Goal: Task Accomplishment & Management: Use online tool/utility

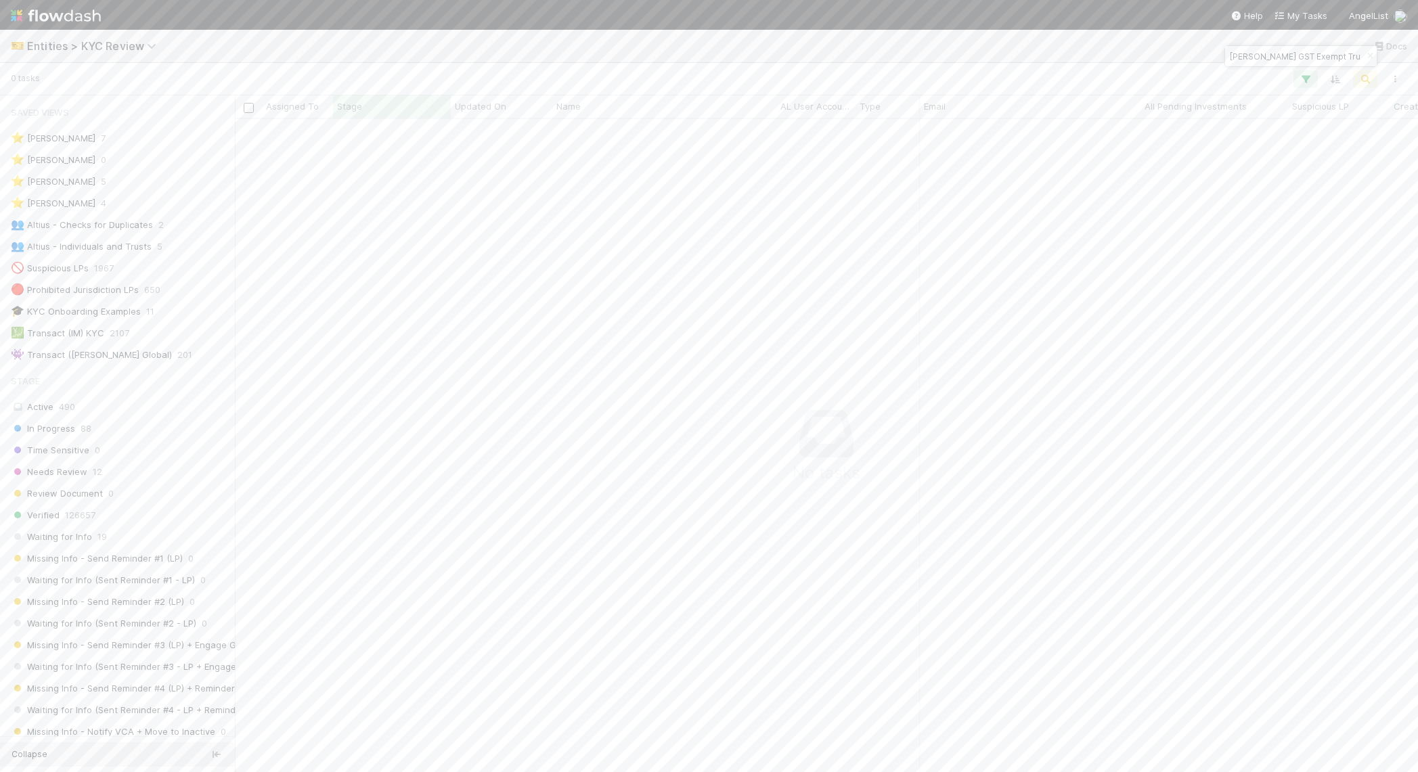
scroll to position [627, 1158]
click at [56, 43] on span "Entities > KYC Review" at bounding box center [95, 46] width 136 height 14
type input "tasks"
click at [35, 67] on span "Tasks" at bounding box center [32, 72] width 42 height 14
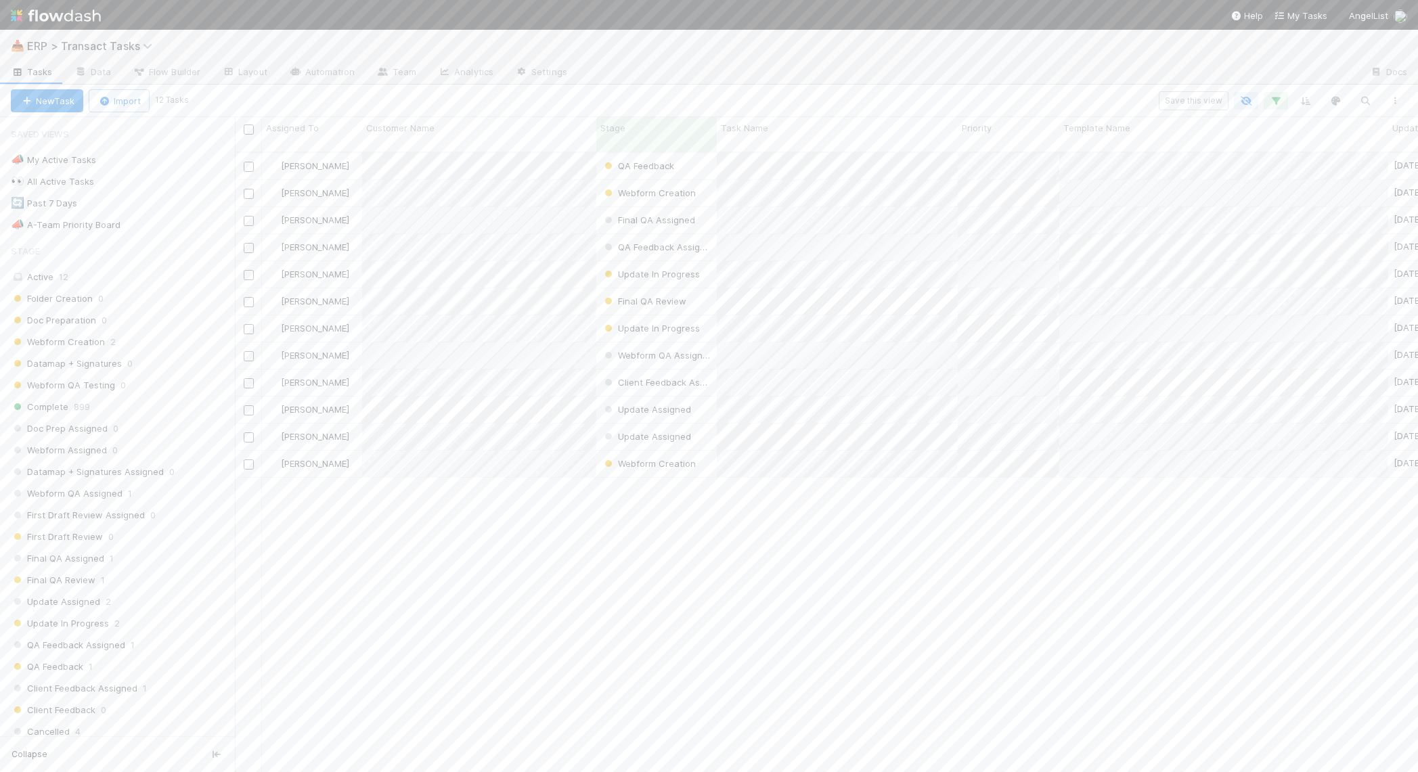
scroll to position [618, 1171]
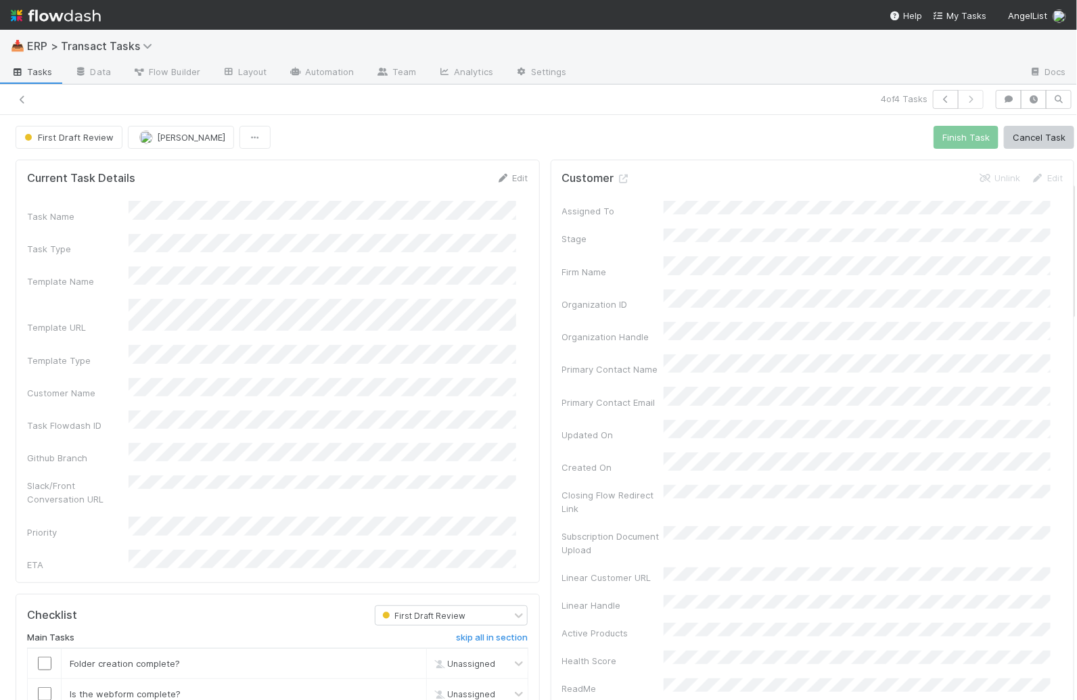
scroll to position [277, 0]
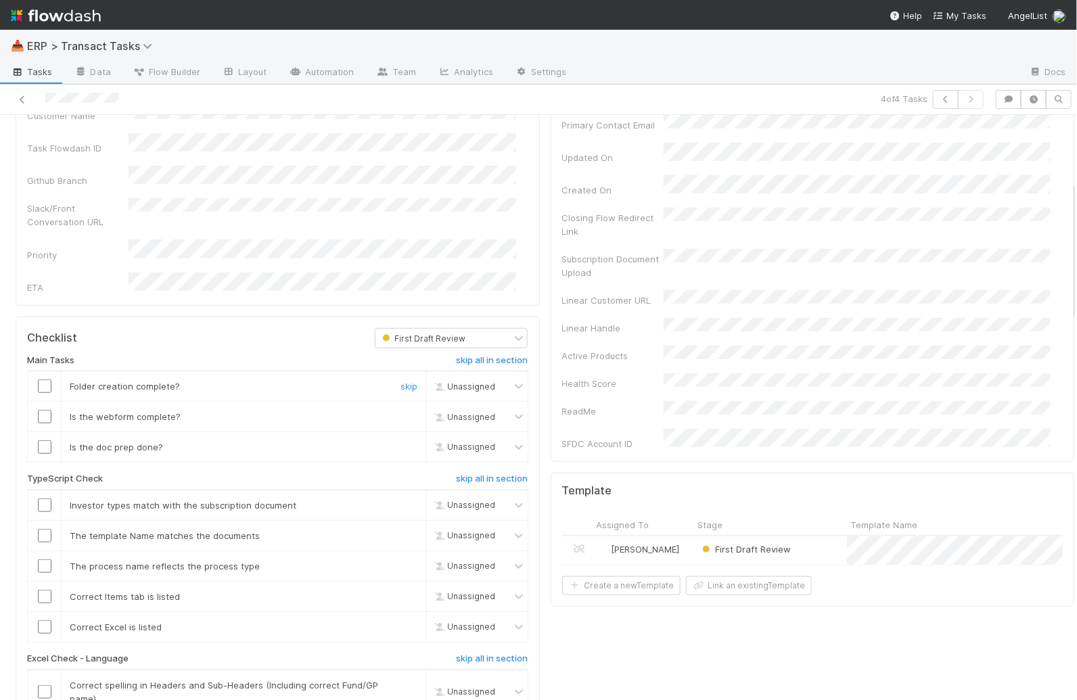
click at [43, 380] on input "checkbox" at bounding box center [45, 387] width 14 height 14
drag, startPoint x: 37, startPoint y: 372, endPoint x: 39, endPoint y: 390, distance: 18.3
click at [38, 410] on input "checkbox" at bounding box center [45, 417] width 14 height 14
click at [43, 441] on input "checkbox" at bounding box center [45, 448] width 14 height 14
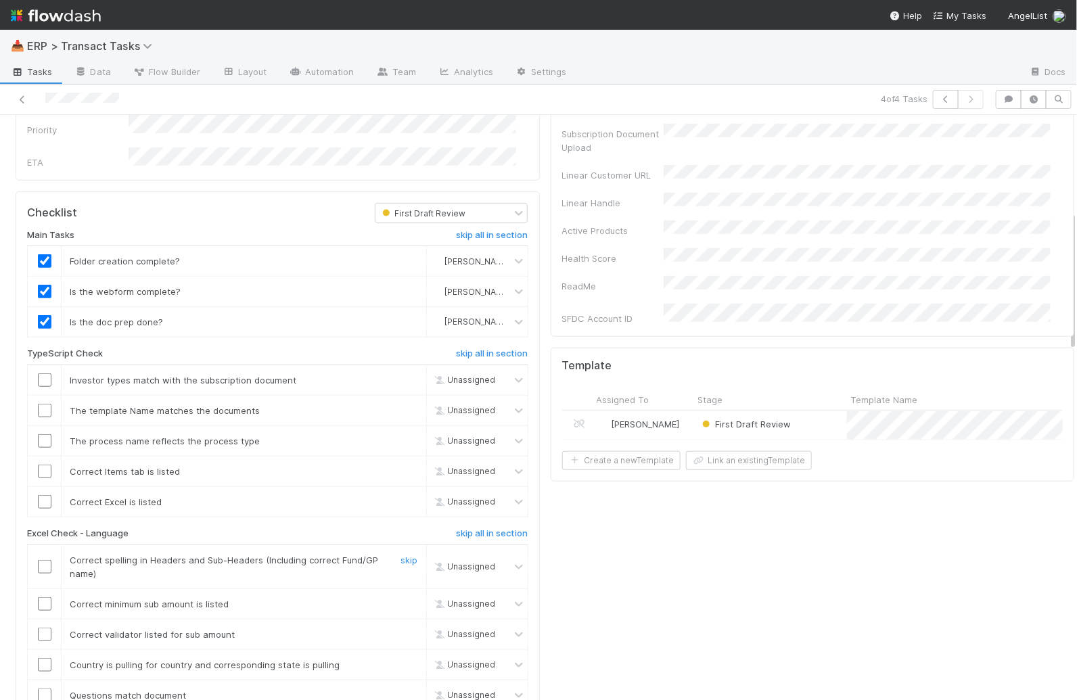
scroll to position [406, 0]
click at [40, 401] on input "checkbox" at bounding box center [45, 408] width 14 height 14
click at [48, 431] on input "checkbox" at bounding box center [45, 438] width 14 height 14
click at [46, 462] on input "checkbox" at bounding box center [45, 469] width 14 height 14
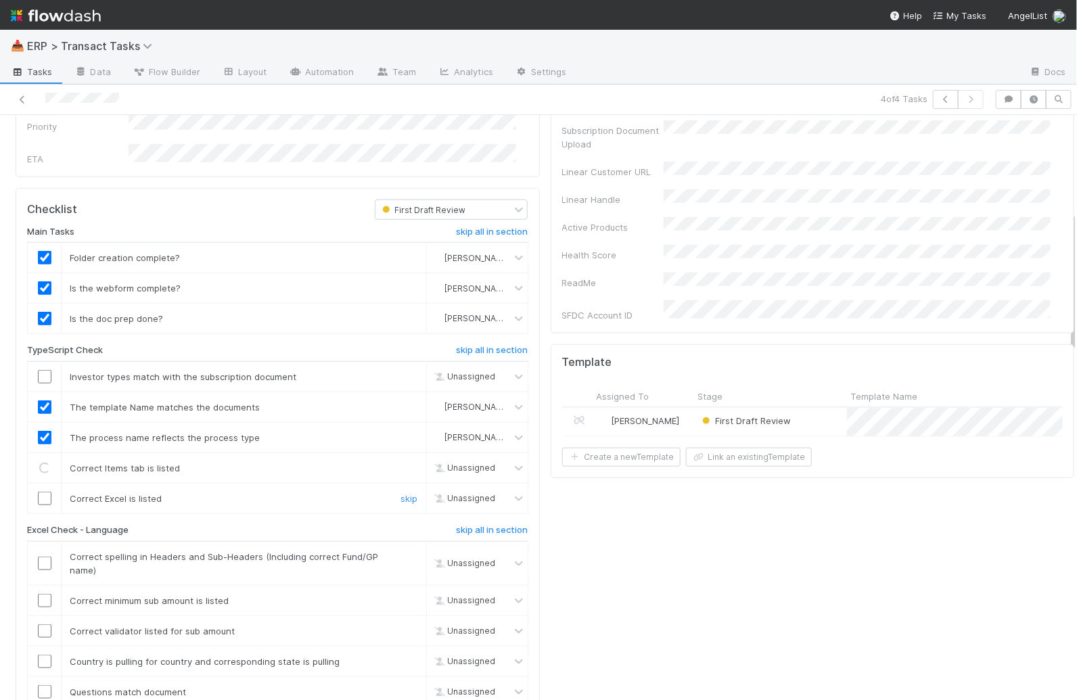
click at [44, 492] on input "checkbox" at bounding box center [45, 499] width 14 height 14
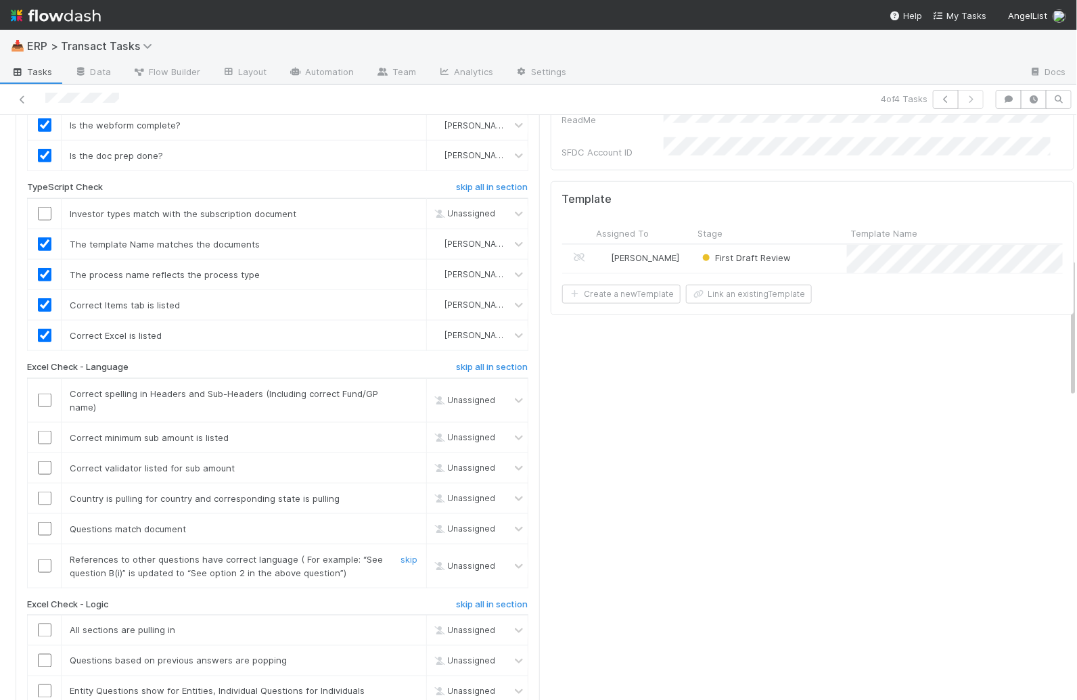
scroll to position [626, 0]
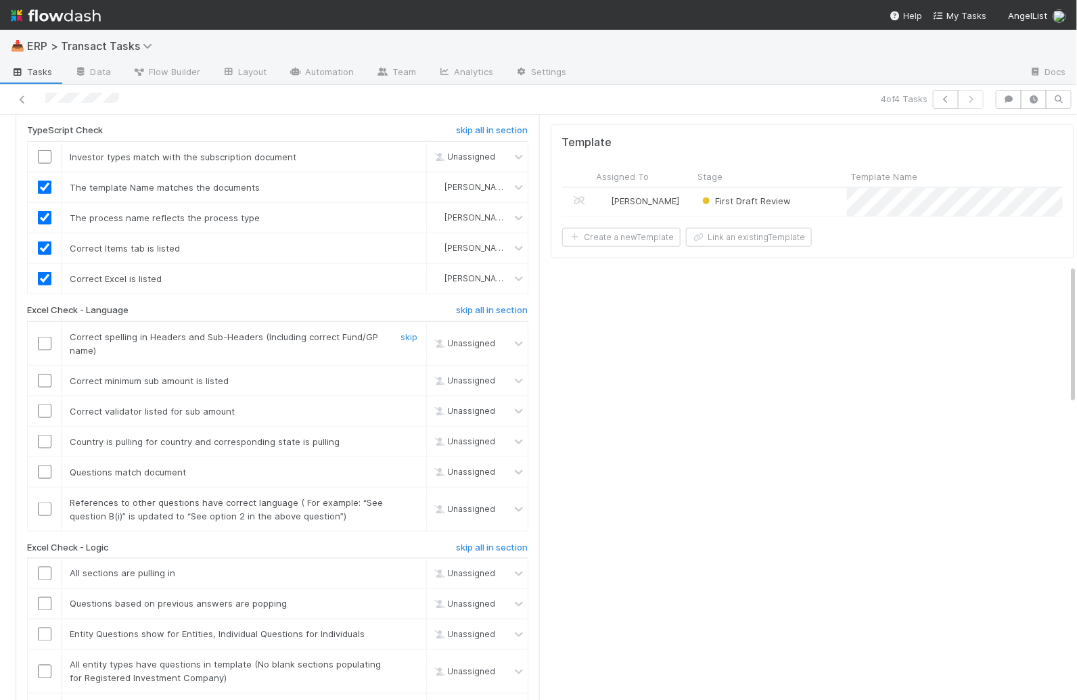
click at [40, 337] on input "checkbox" at bounding box center [45, 344] width 14 height 14
click at [42, 374] on input "checkbox" at bounding box center [45, 381] width 14 height 14
checkbox input "true"
click at [480, 305] on h6 "skip all in section" at bounding box center [492, 310] width 72 height 11
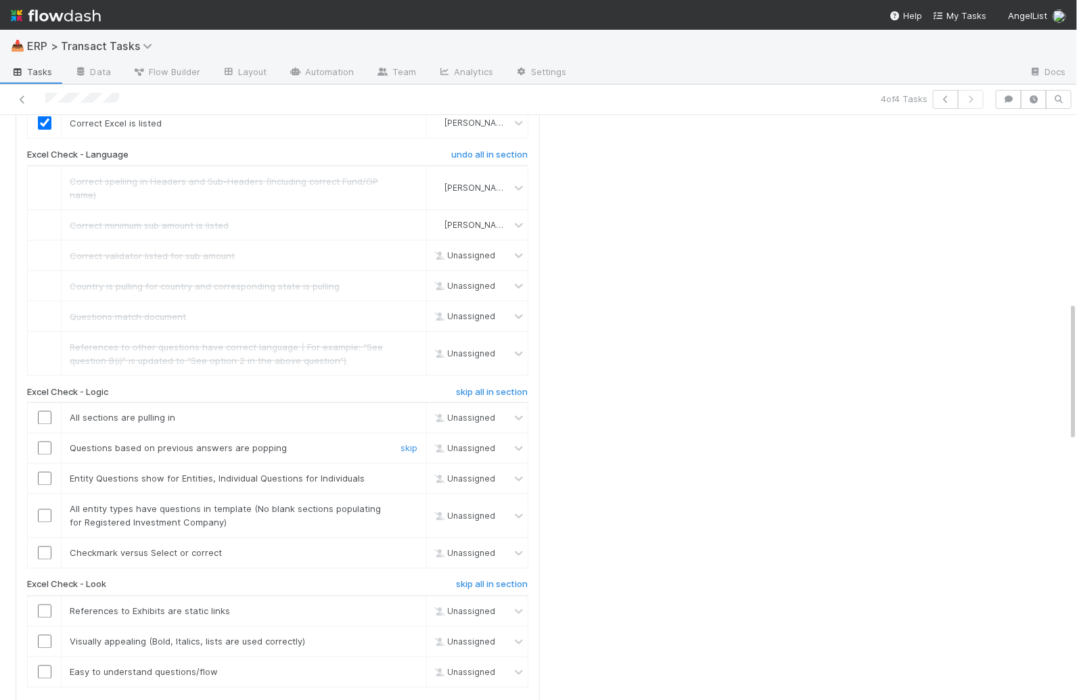
scroll to position [883, 0]
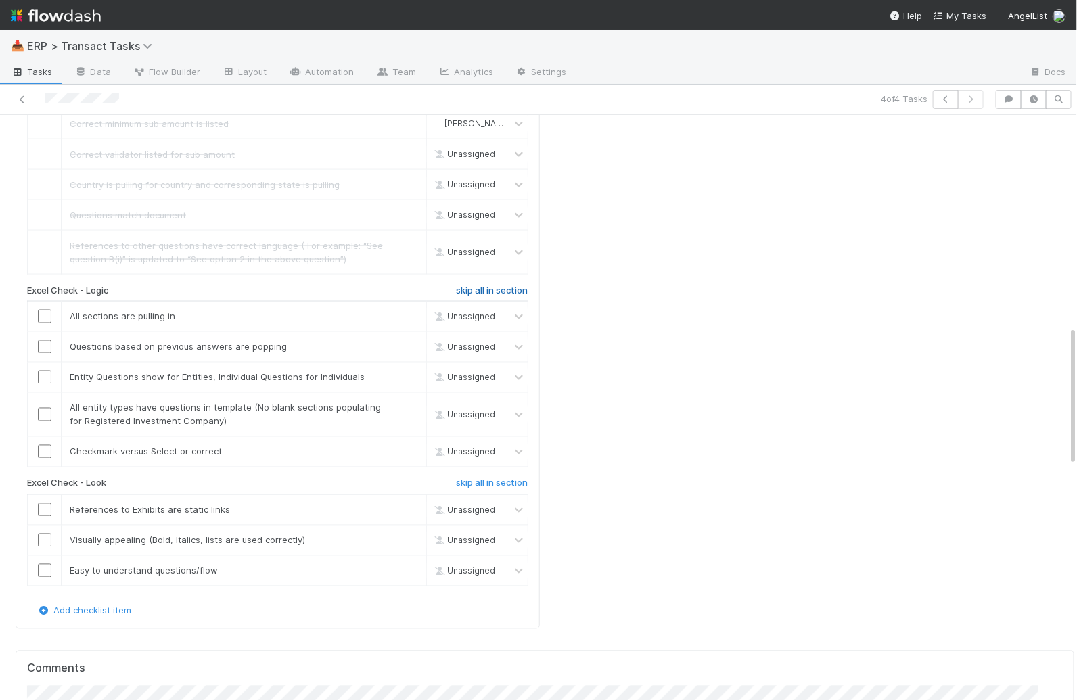
click at [484, 286] on h6 "skip all in section" at bounding box center [492, 291] width 72 height 11
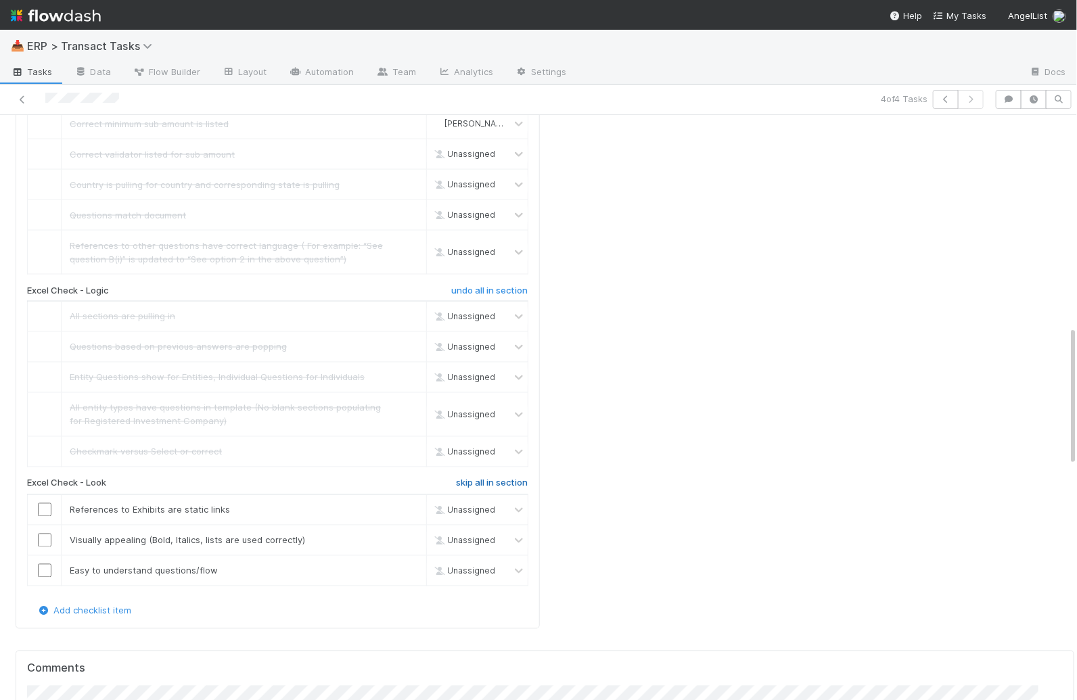
click at [498, 431] on div "Main Tasks skip all in section Folder creation complete? Mike O'Halloran Is the…" at bounding box center [277, 173] width 501 height 861
click at [492, 478] on h6 "skip all in section" at bounding box center [492, 483] width 72 height 11
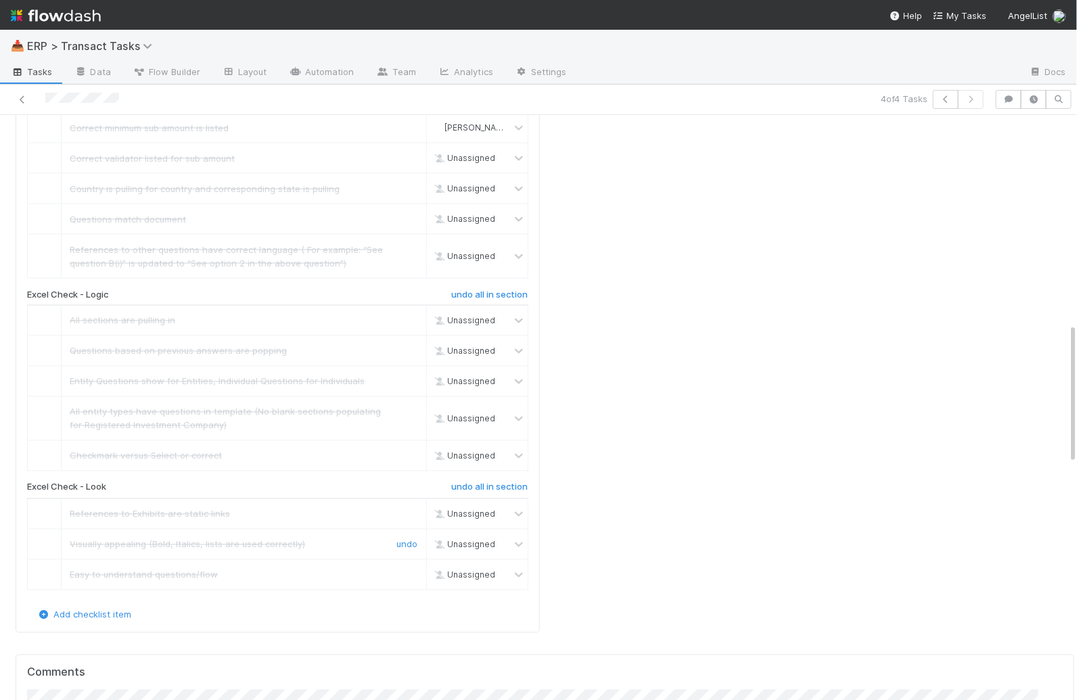
scroll to position [886, 0]
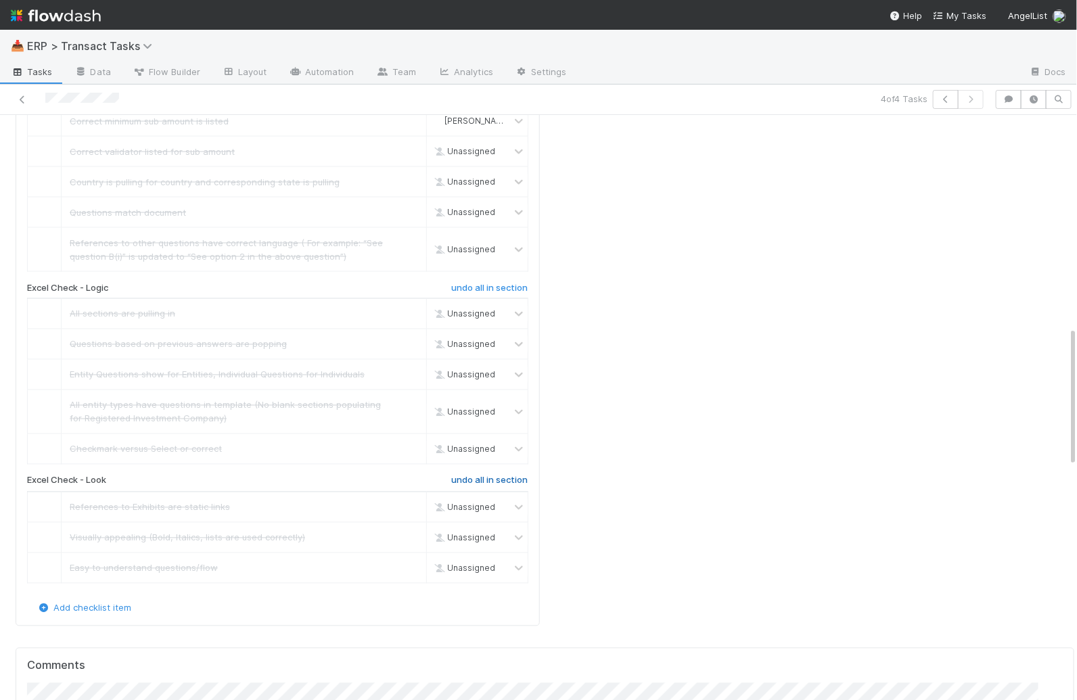
click at [457, 476] on h6 "undo all in section" at bounding box center [489, 481] width 76 height 11
click at [39, 531] on input "checkbox" at bounding box center [45, 538] width 14 height 14
click at [41, 562] on input "checkbox" at bounding box center [45, 569] width 14 height 14
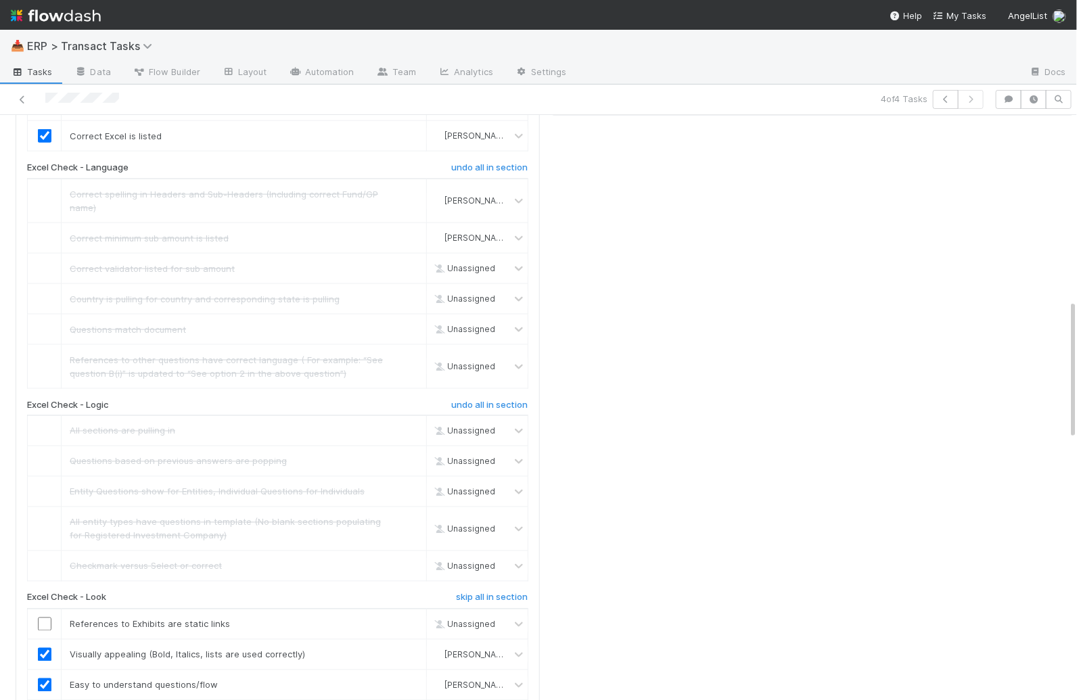
scroll to position [763, 0]
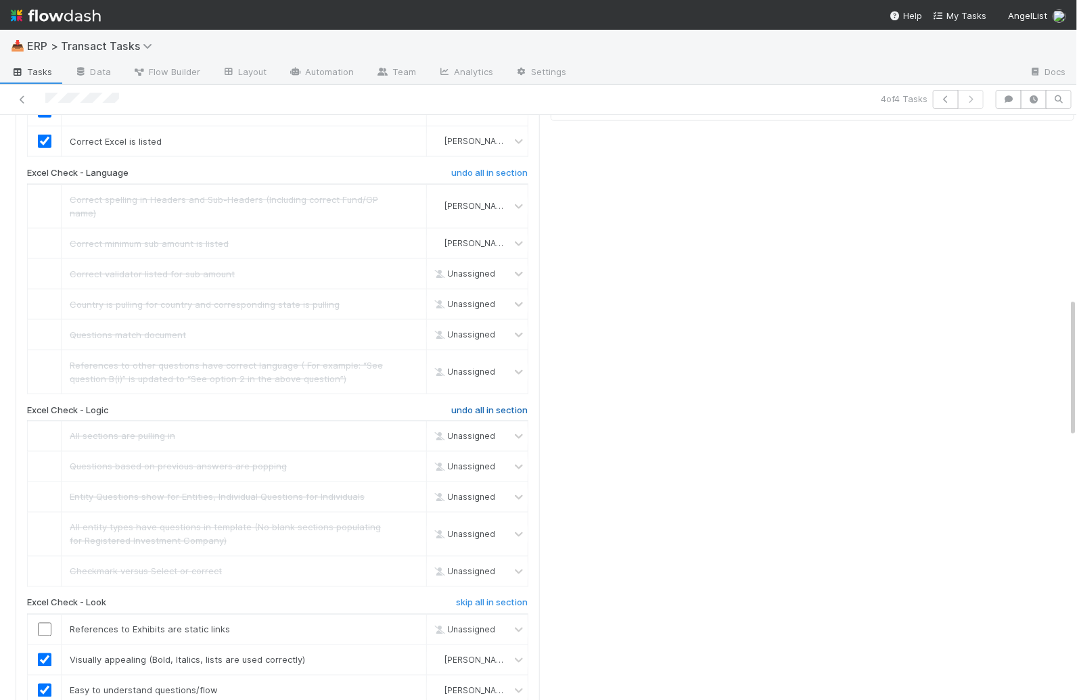
click at [497, 405] on h6 "undo all in section" at bounding box center [489, 410] width 76 height 11
click at [464, 405] on h6 "undo all in section" at bounding box center [489, 410] width 76 height 11
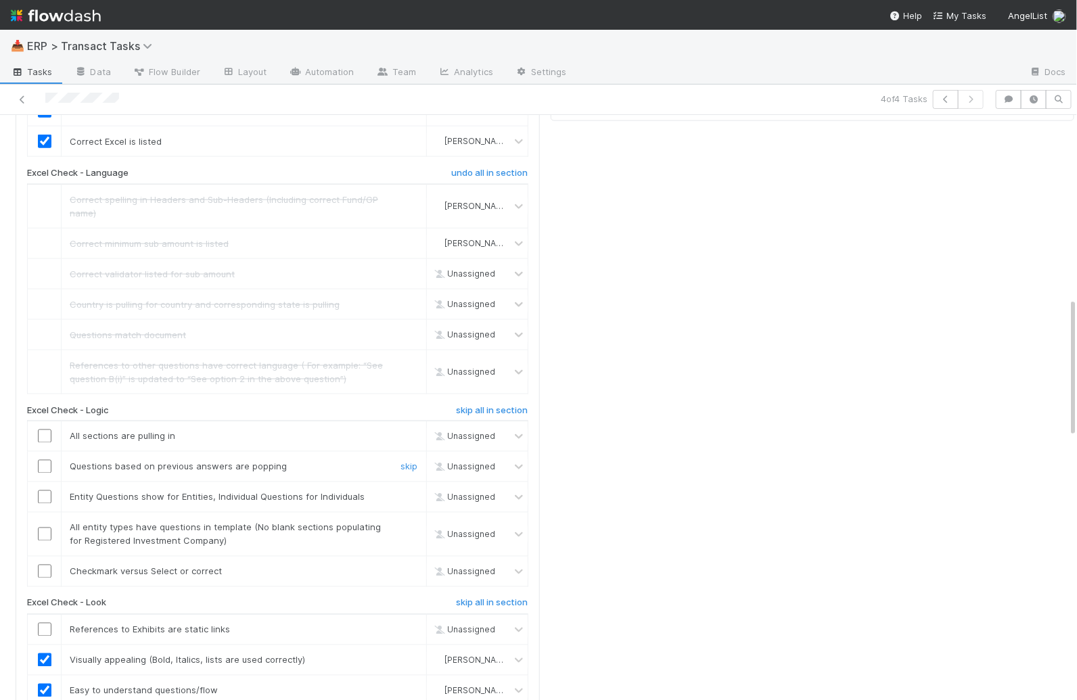
click at [47, 460] on input "checkbox" at bounding box center [45, 467] width 14 height 14
click at [45, 483] on td at bounding box center [45, 498] width 34 height 30
click at [49, 483] on td at bounding box center [45, 498] width 34 height 30
click at [48, 491] on input "checkbox" at bounding box center [45, 498] width 14 height 14
click at [46, 483] on td at bounding box center [45, 498] width 34 height 30
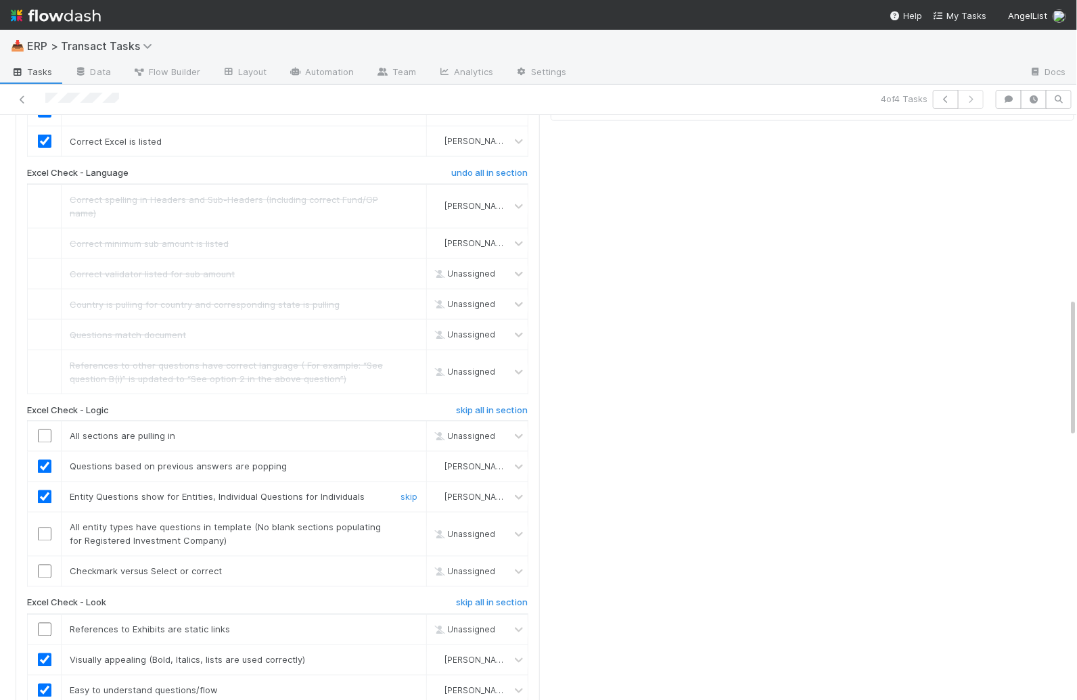
drag, startPoint x: 45, startPoint y: 451, endPoint x: 55, endPoint y: 446, distance: 10.9
click at [46, 491] on input "checkbox" at bounding box center [45, 498] width 14 height 14
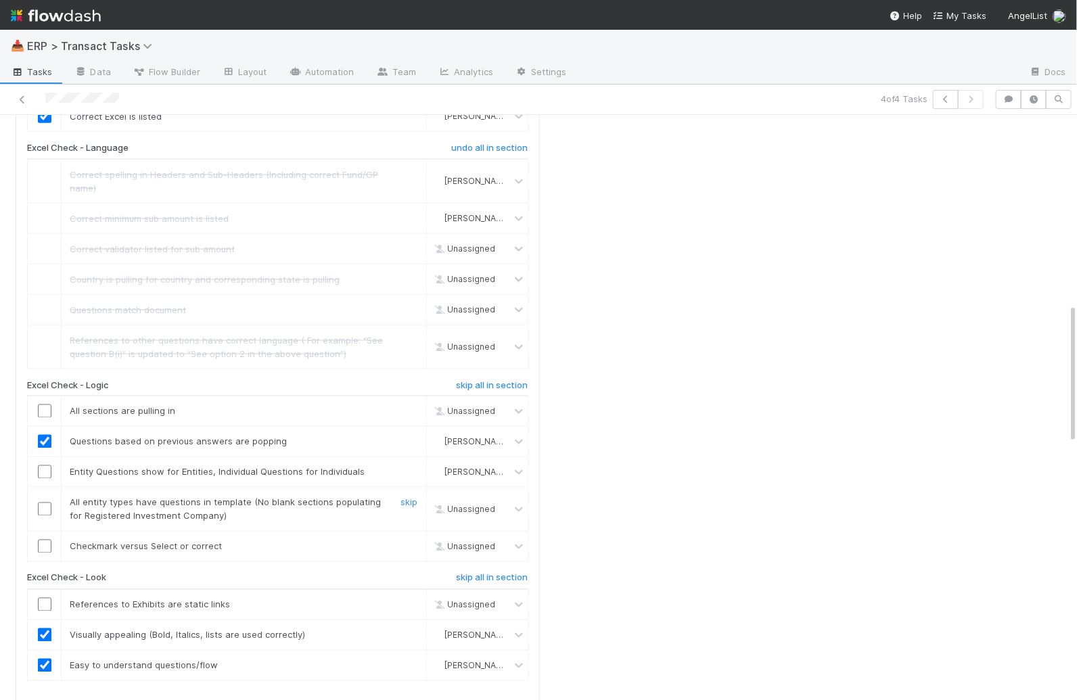
click at [41, 503] on input "checkbox" at bounding box center [45, 510] width 14 height 14
click at [45, 540] on input "checkbox" at bounding box center [45, 547] width 14 height 14
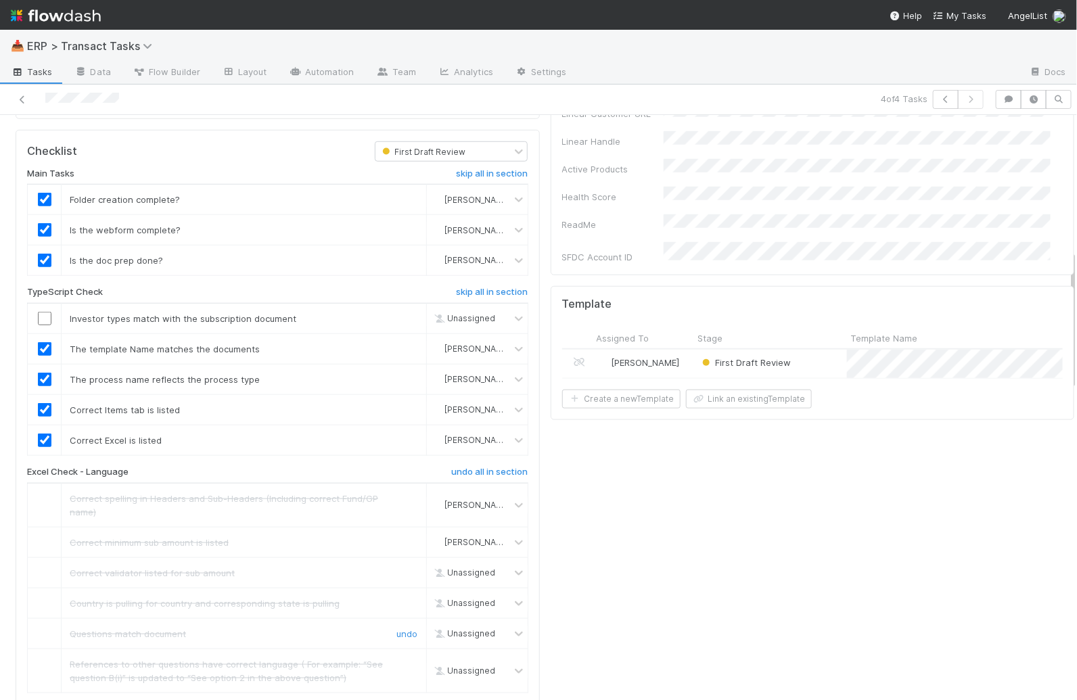
scroll to position [600, 0]
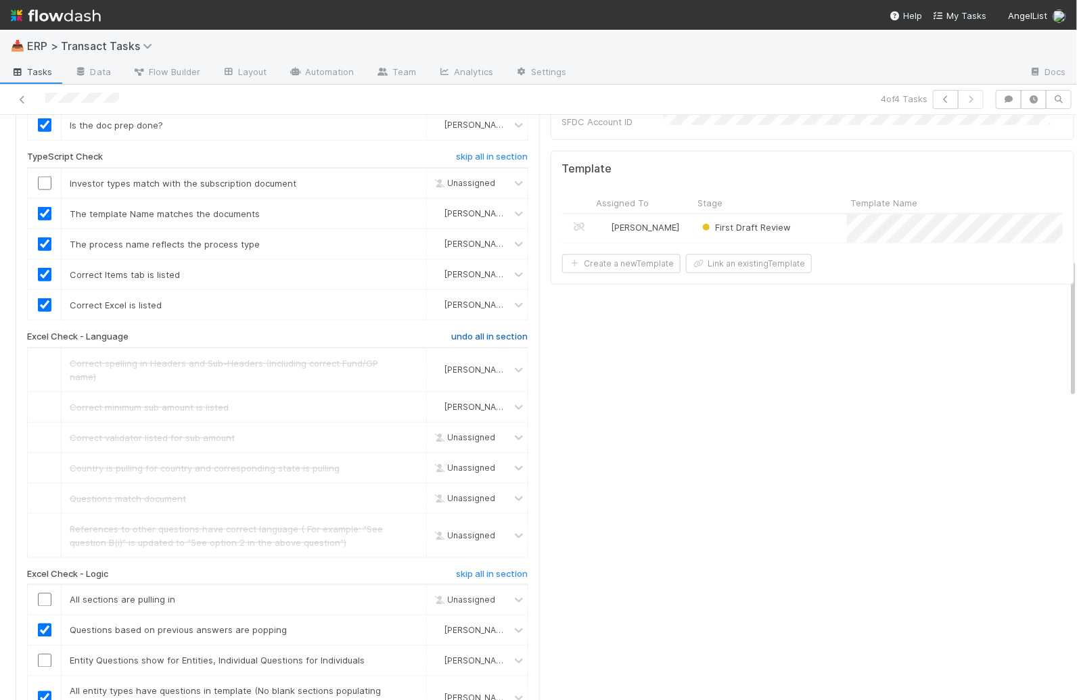
click at [487, 332] on h6 "undo all in section" at bounding box center [489, 337] width 76 height 11
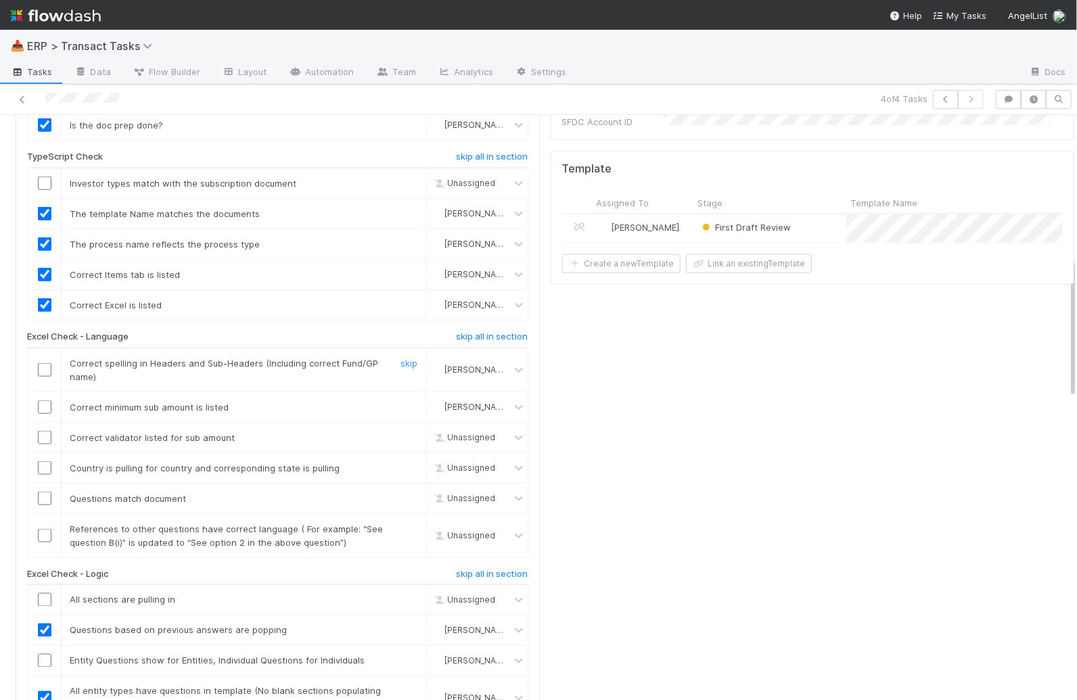
click at [44, 363] on input "checkbox" at bounding box center [45, 370] width 14 height 14
click at [44, 401] on input "checkbox" at bounding box center [45, 408] width 14 height 14
click at [42, 431] on input "checkbox" at bounding box center [45, 438] width 14 height 14
click at [45, 431] on input "checkbox" at bounding box center [45, 438] width 14 height 14
click at [401, 432] on link "skip" at bounding box center [409, 437] width 17 height 11
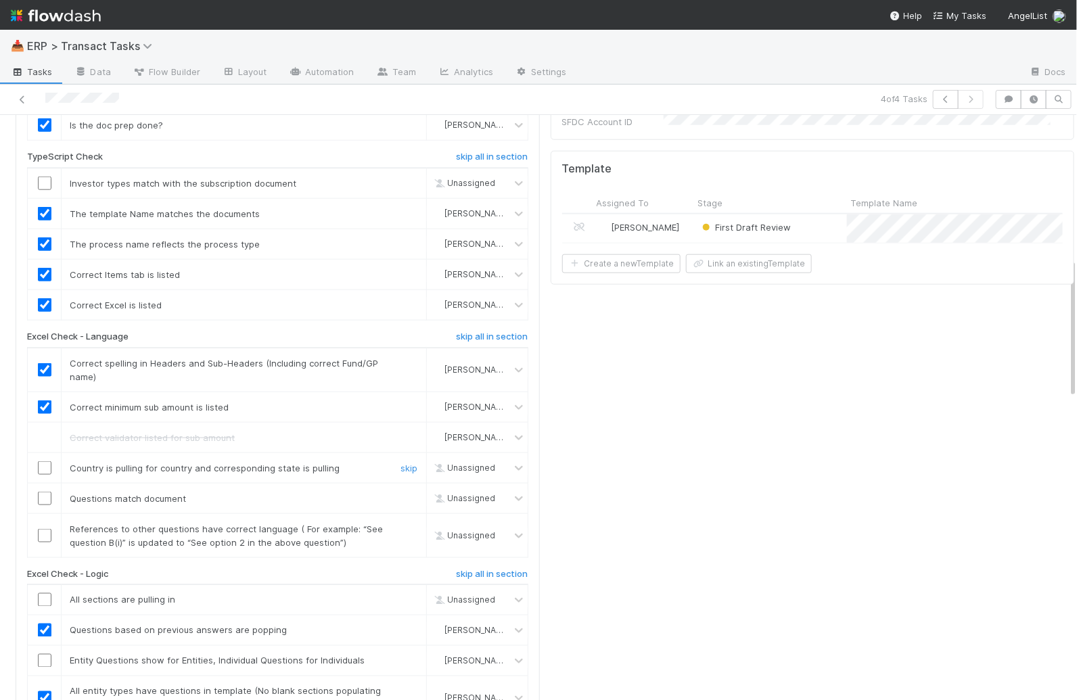
click at [47, 462] on input "checkbox" at bounding box center [45, 469] width 14 height 14
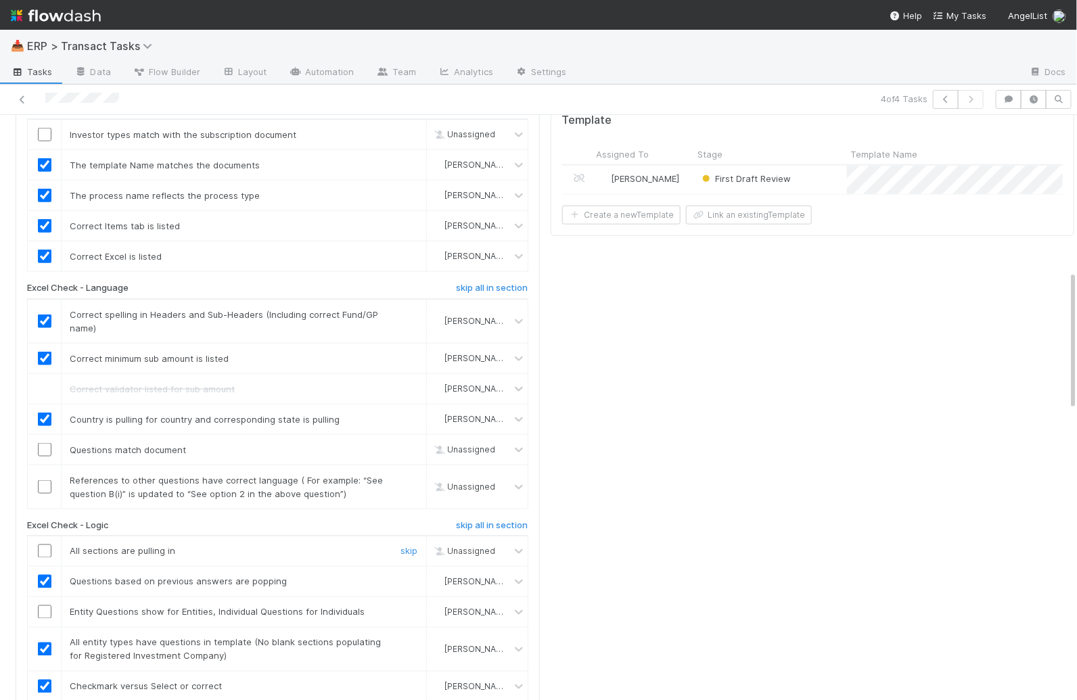
scroll to position [650, 0]
click at [43, 478] on input "checkbox" at bounding box center [45, 485] width 14 height 14
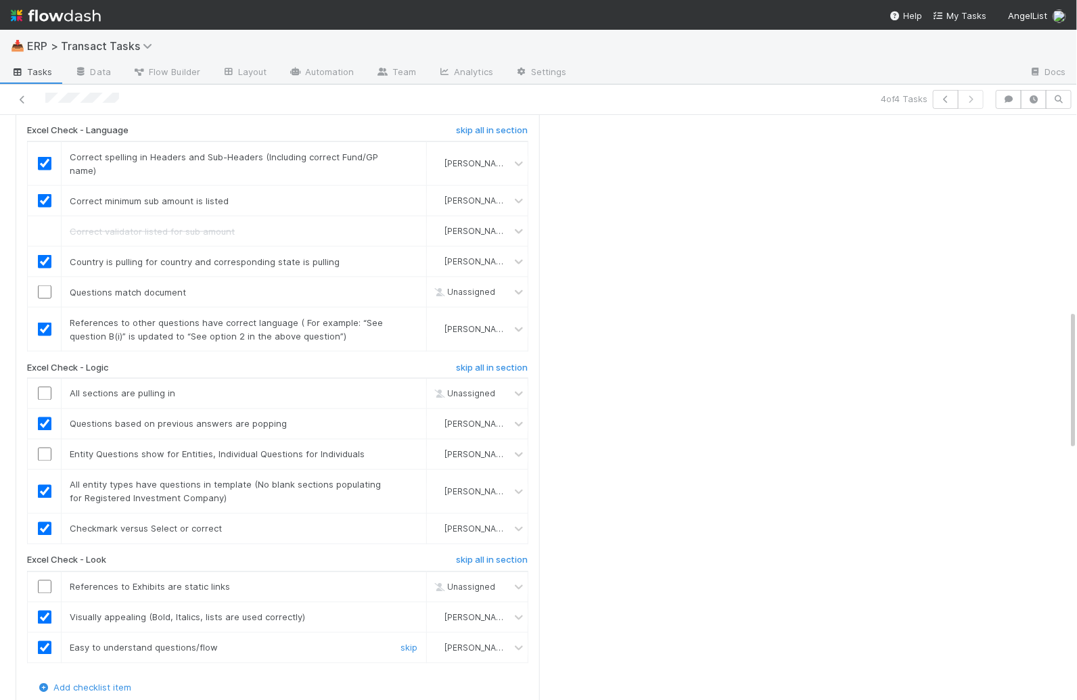
scroll to position [912, 0]
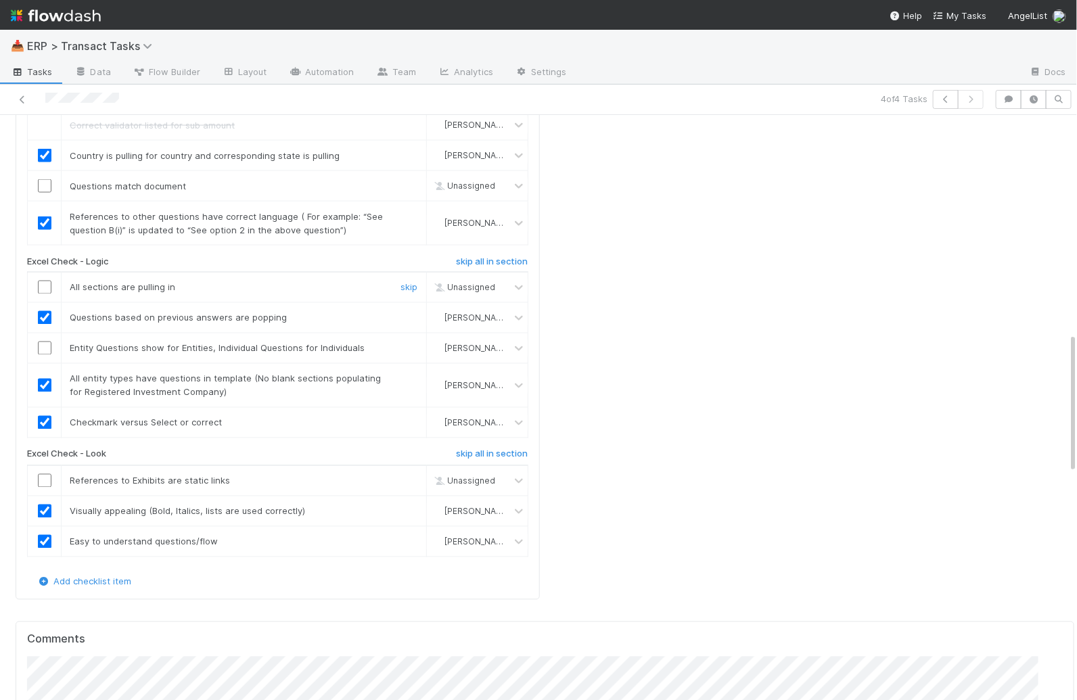
click at [47, 281] on input "checkbox" at bounding box center [45, 288] width 14 height 14
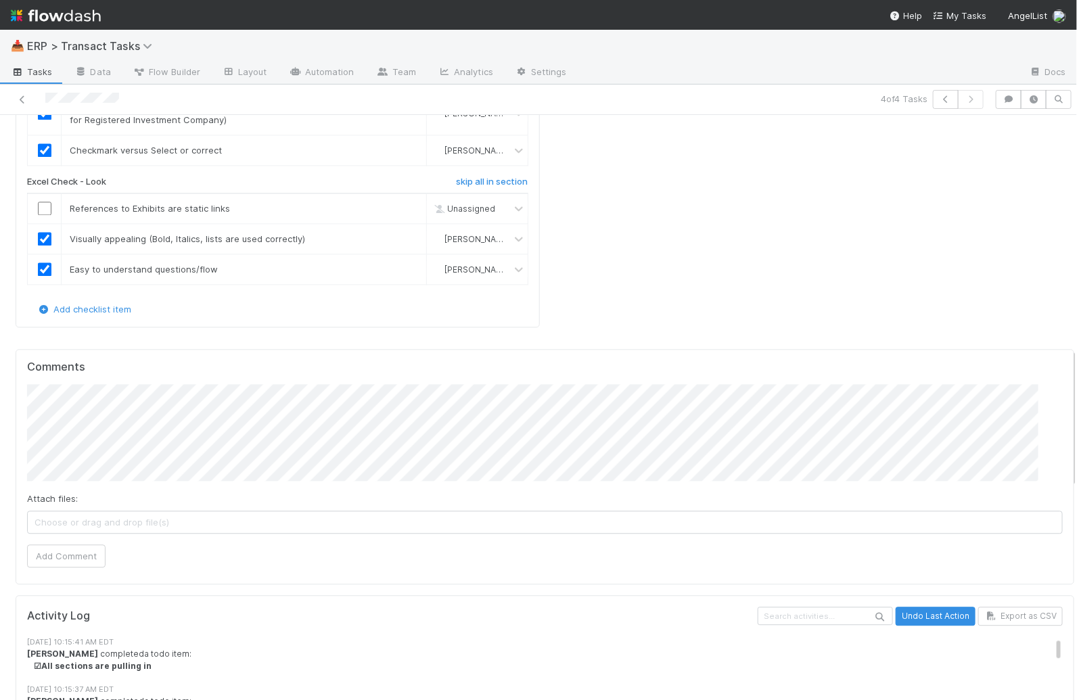
scroll to position [1228, 0]
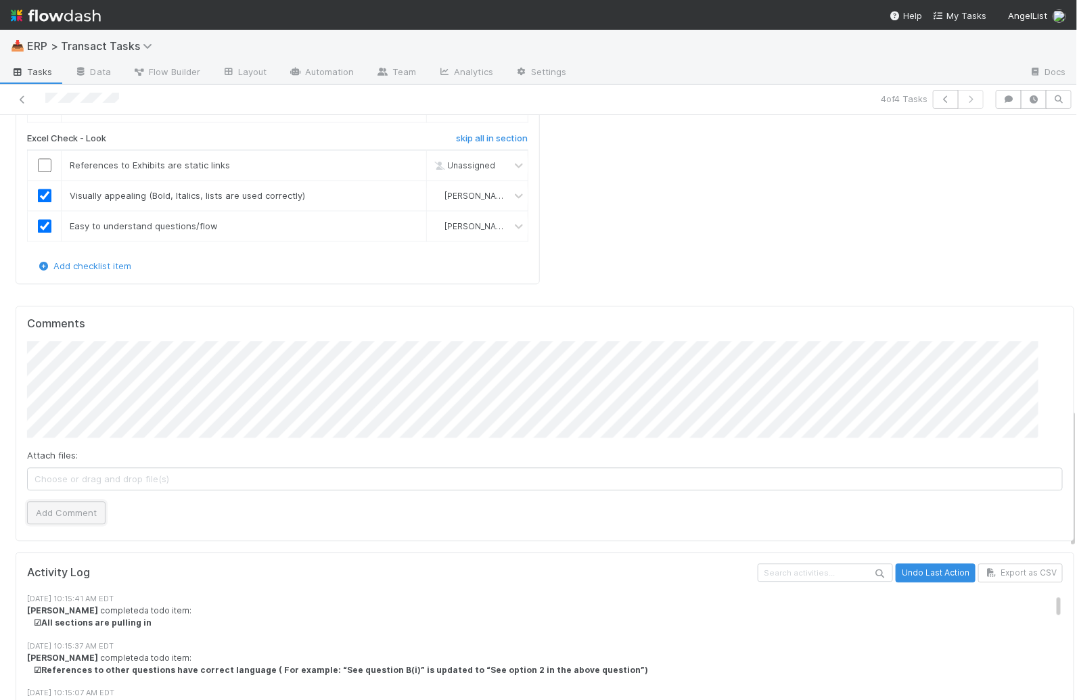
click at [70, 501] on button "Add Comment" at bounding box center [66, 512] width 78 height 23
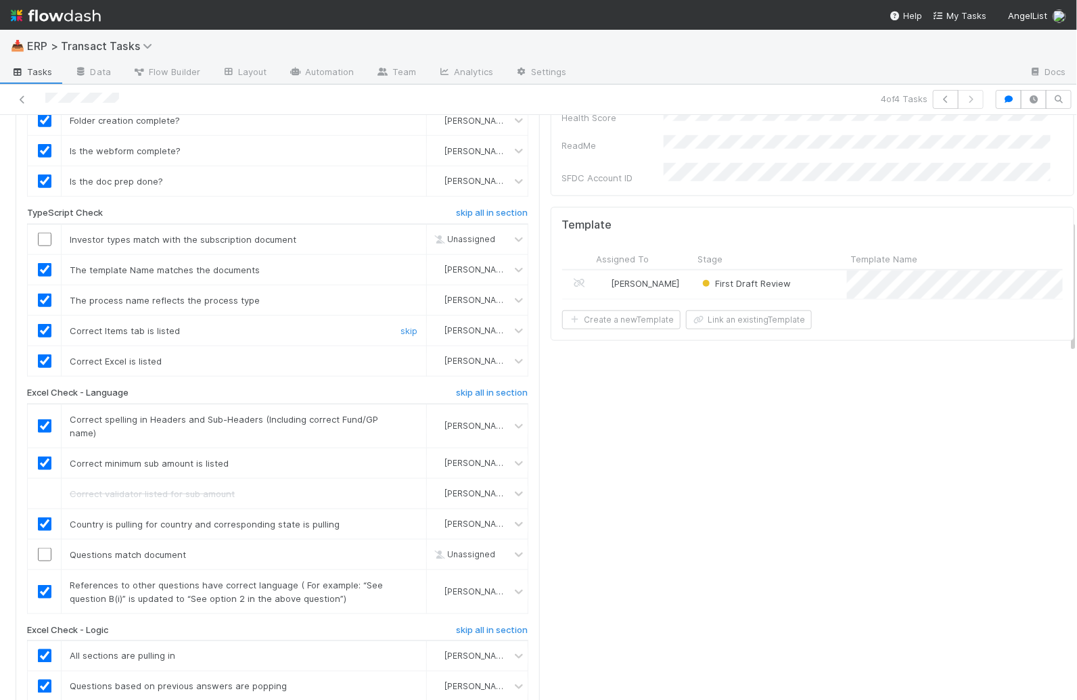
scroll to position [352, 0]
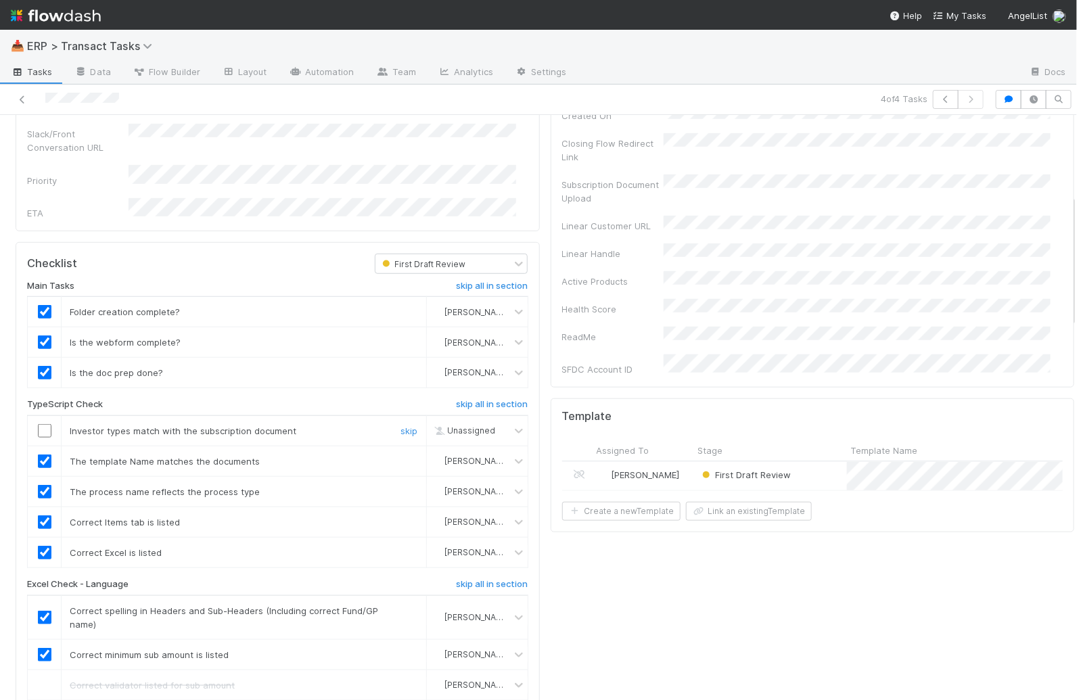
click at [48, 424] on input "checkbox" at bounding box center [45, 431] width 14 height 14
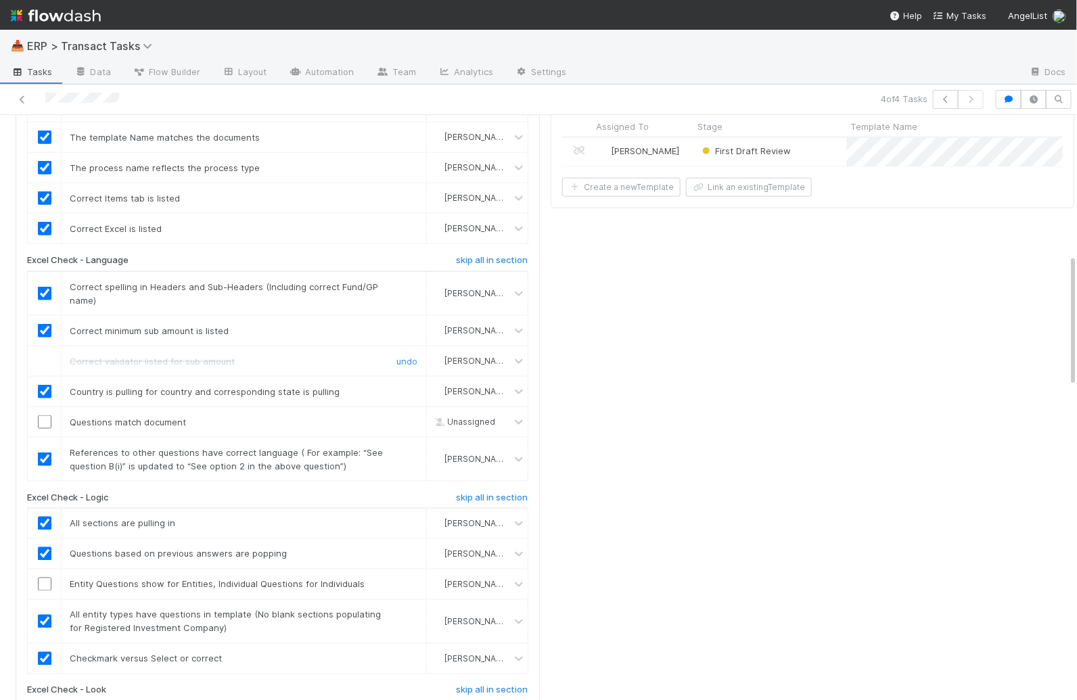
scroll to position [688, 0]
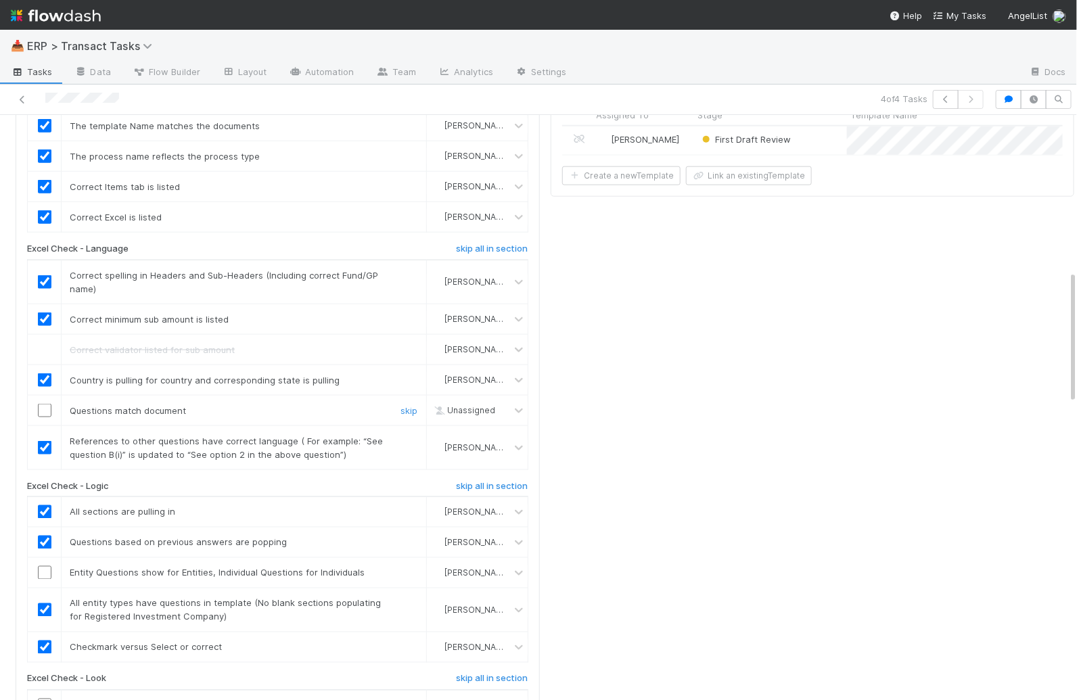
click at [45, 404] on input "checkbox" at bounding box center [45, 411] width 14 height 14
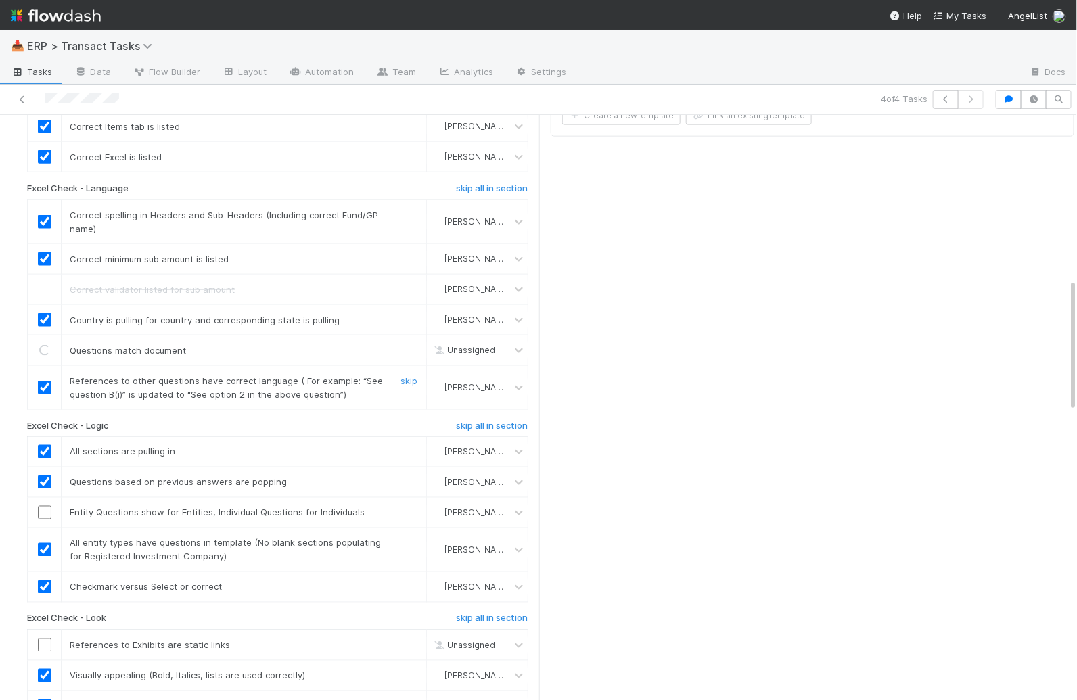
scroll to position [794, 0]
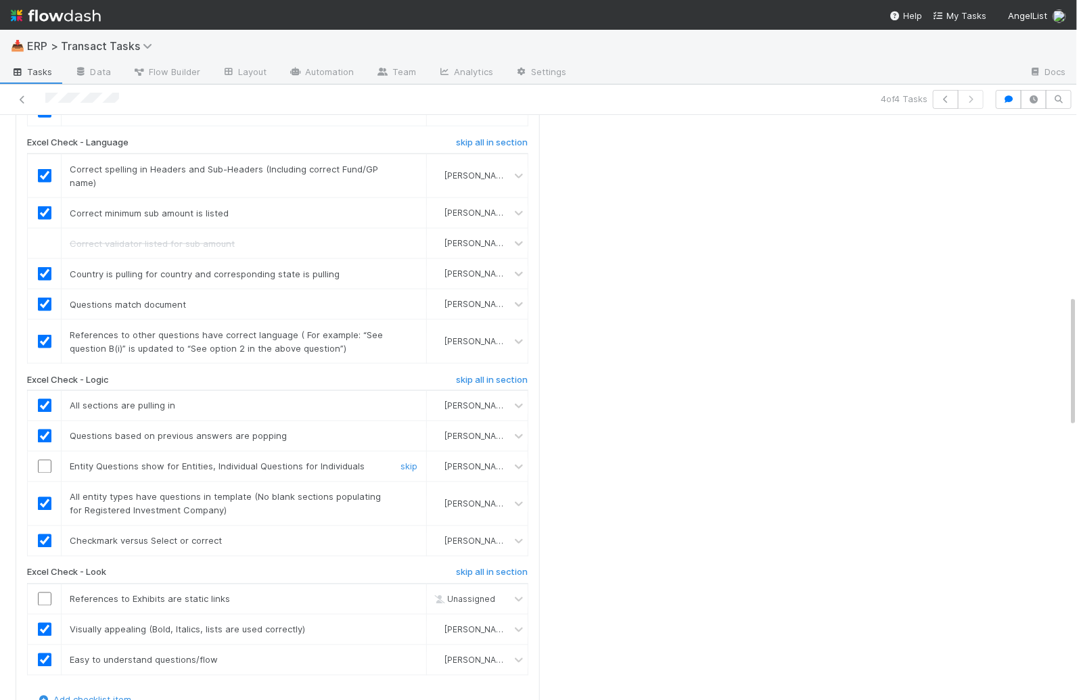
click at [47, 460] on input "checkbox" at bounding box center [45, 467] width 14 height 14
click at [51, 593] on div at bounding box center [44, 600] width 33 height 14
drag, startPoint x: 46, startPoint y: 550, endPoint x: 68, endPoint y: 551, distance: 22.3
click at [46, 593] on input "checkbox" at bounding box center [45, 600] width 14 height 14
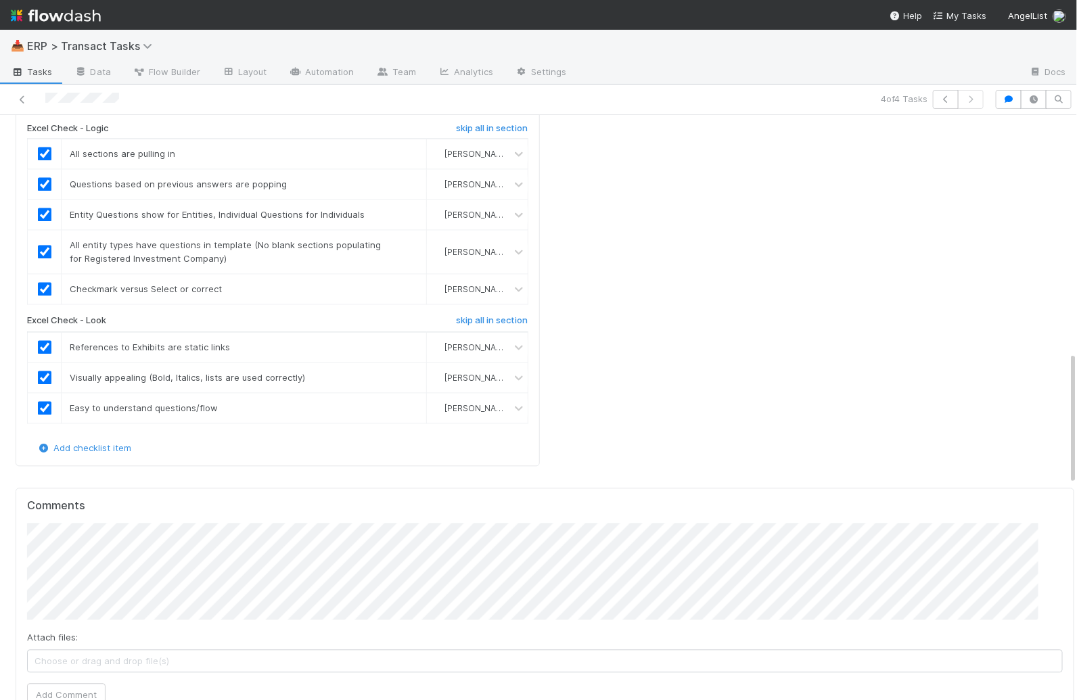
checkbox input "true"
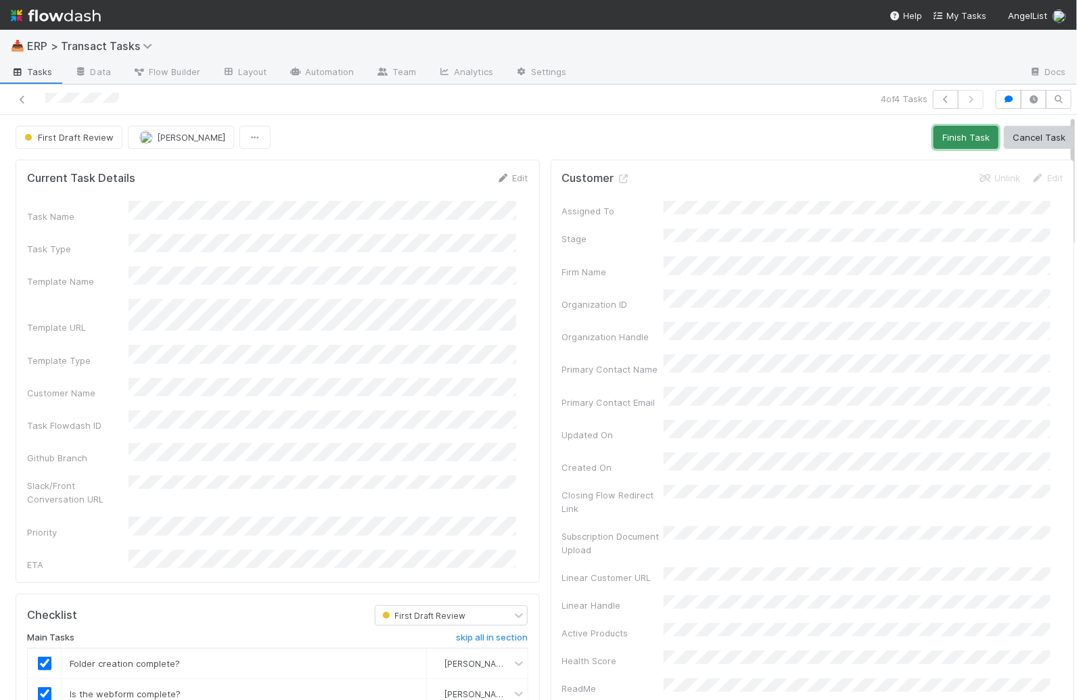
click at [951, 138] on button "Finish Task" at bounding box center [966, 137] width 65 height 23
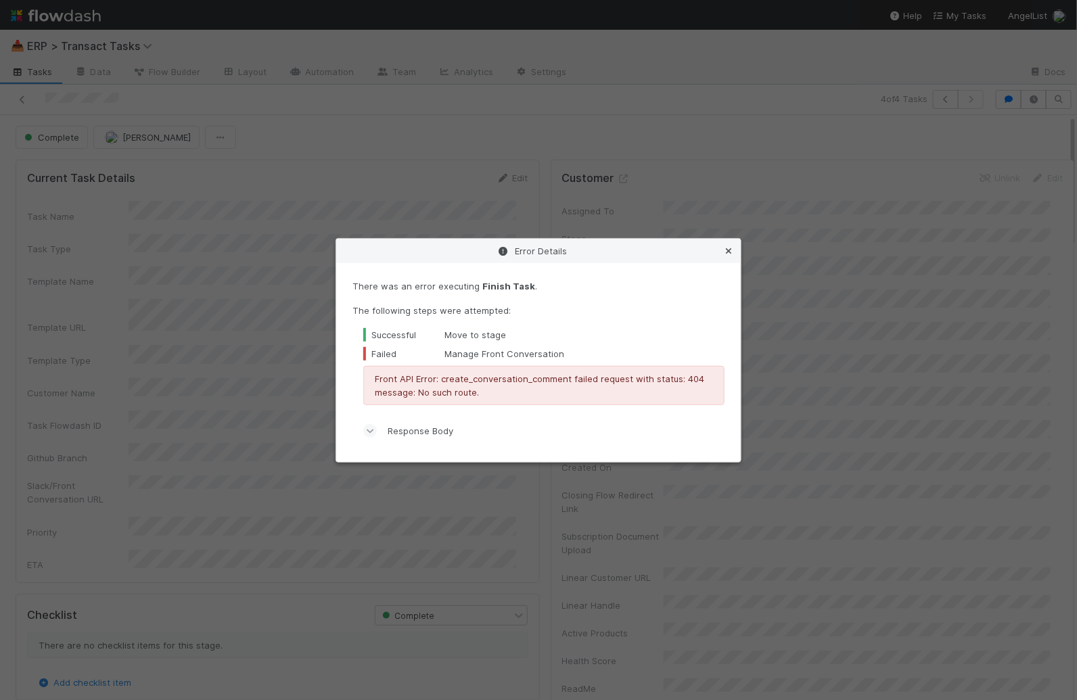
click at [734, 252] on icon at bounding box center [729, 251] width 14 height 9
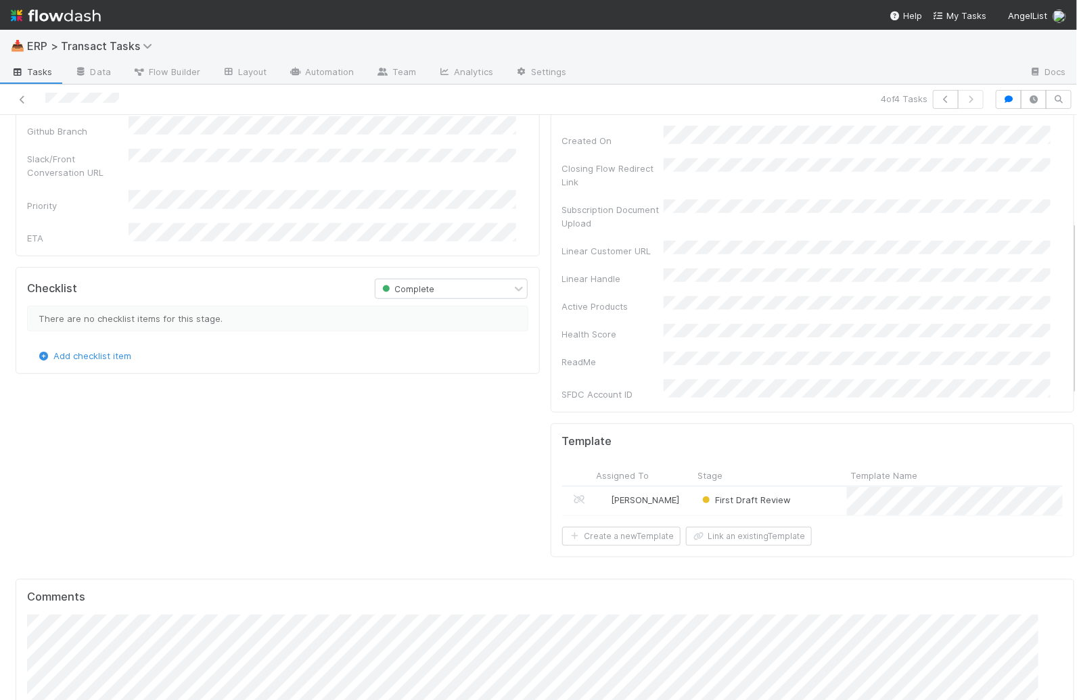
scroll to position [359, 0]
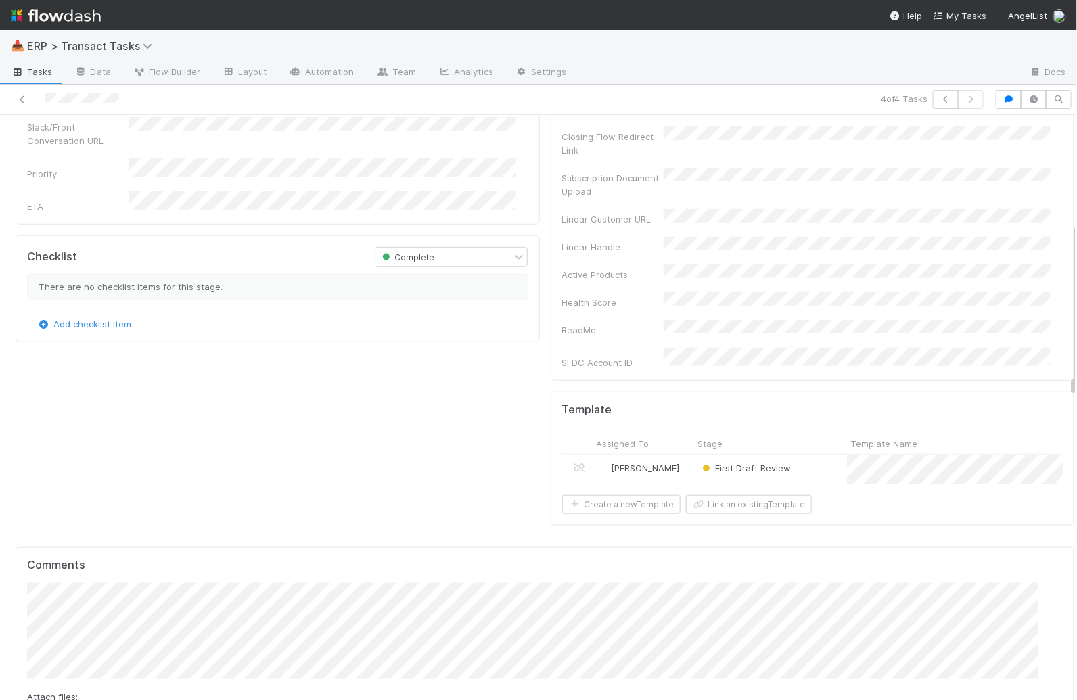
click at [807, 455] on div "First Draft Review" at bounding box center [770, 469] width 153 height 28
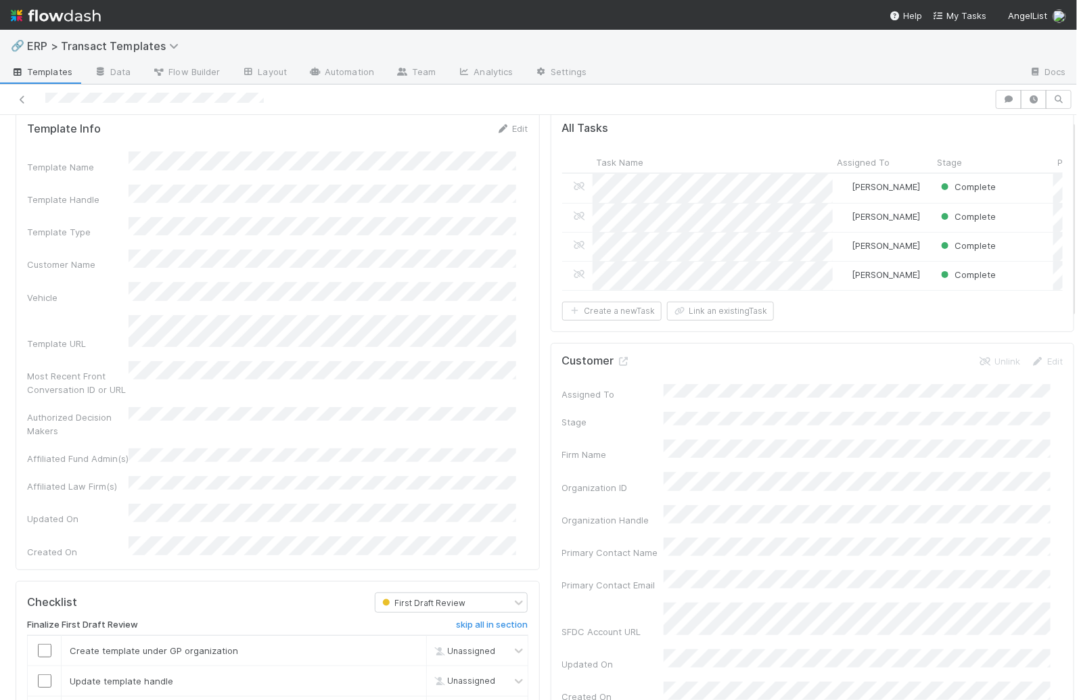
scroll to position [333, 0]
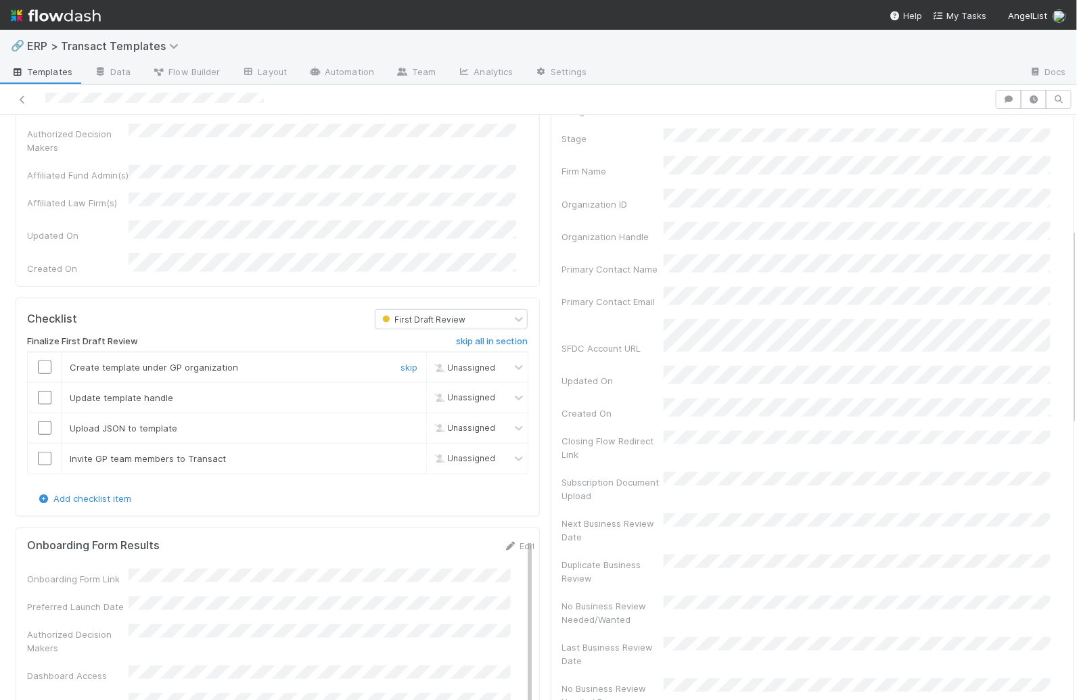
click at [46, 361] on input "checkbox" at bounding box center [45, 368] width 14 height 14
click at [42, 383] on td at bounding box center [45, 398] width 34 height 30
click at [47, 391] on input "checkbox" at bounding box center [45, 398] width 14 height 14
click at [45, 422] on input "checkbox" at bounding box center [45, 429] width 14 height 14
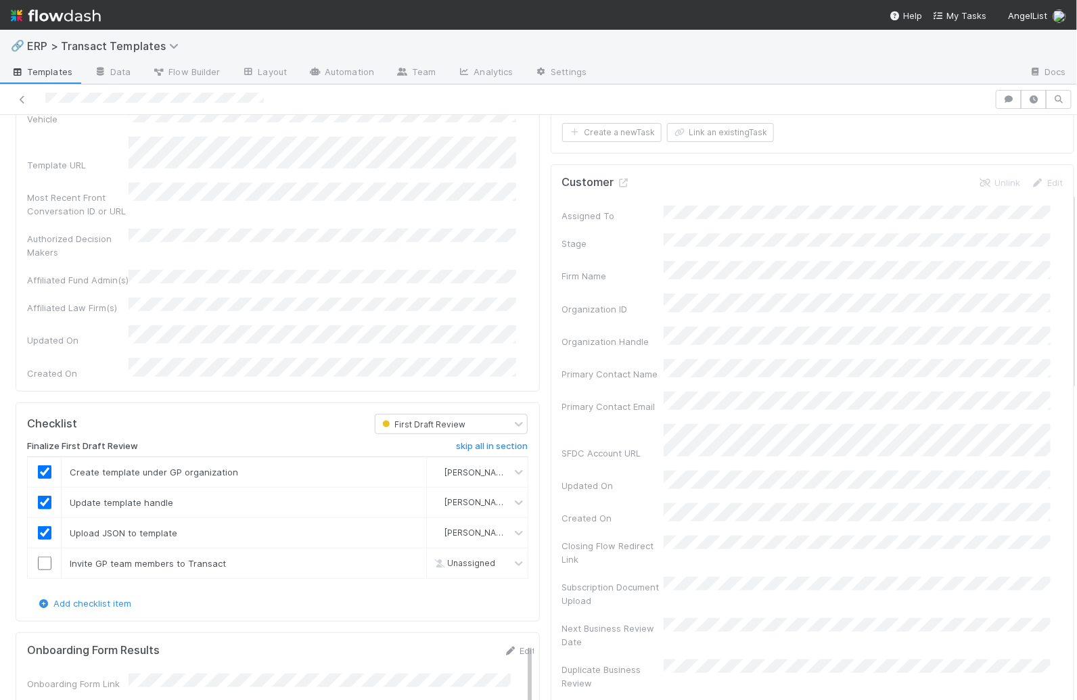
scroll to position [260, 0]
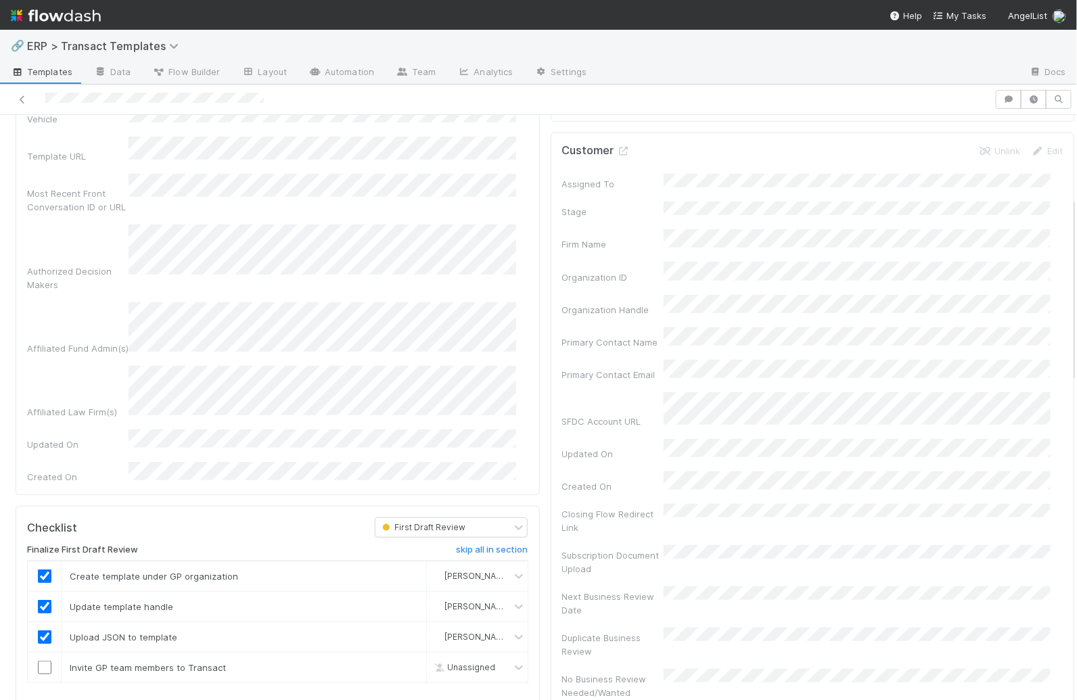
click at [256, 518] on div "Checklist" at bounding box center [191, 528] width 348 height 20
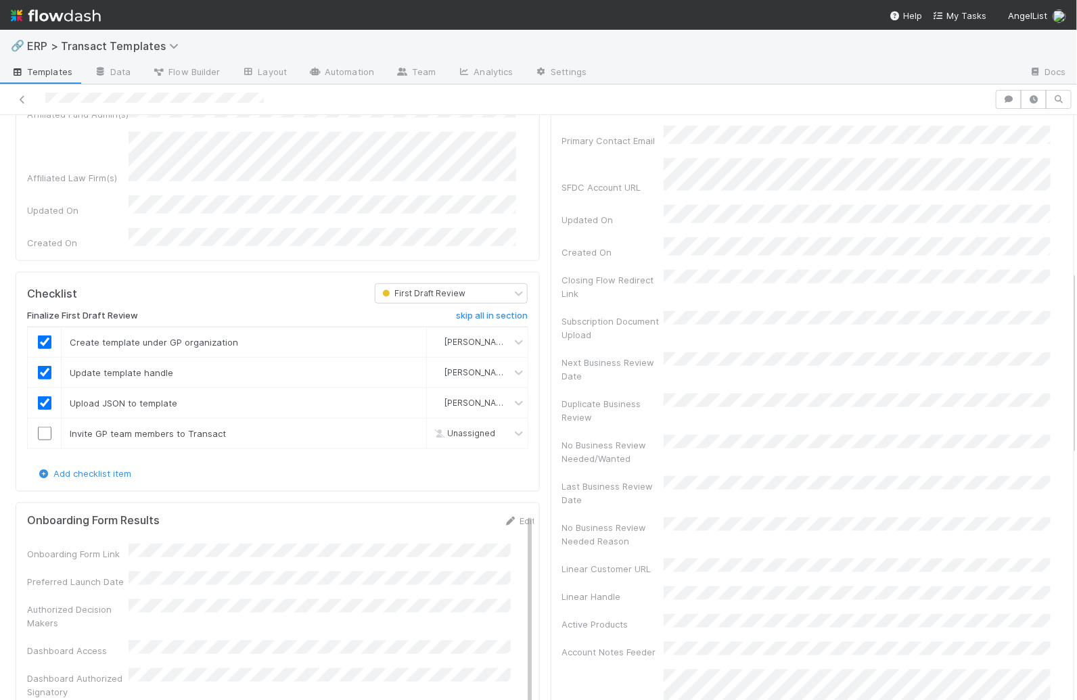
scroll to position [0, 0]
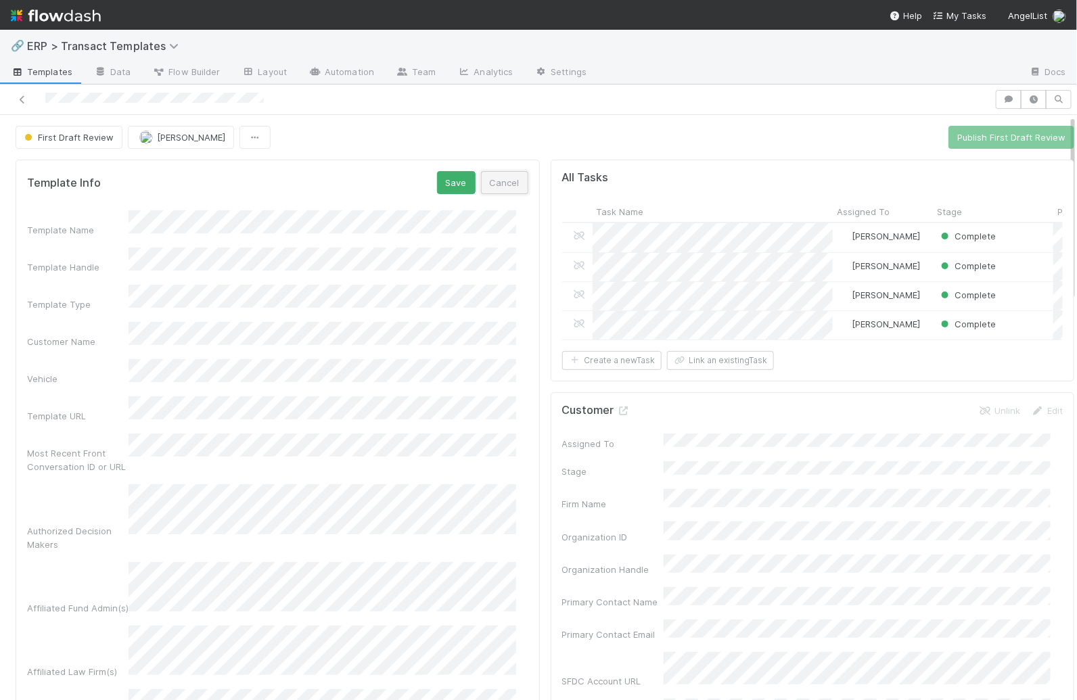
click at [492, 171] on button "Cancel" at bounding box center [504, 182] width 47 height 23
